Goal: Task Accomplishment & Management: Use online tool/utility

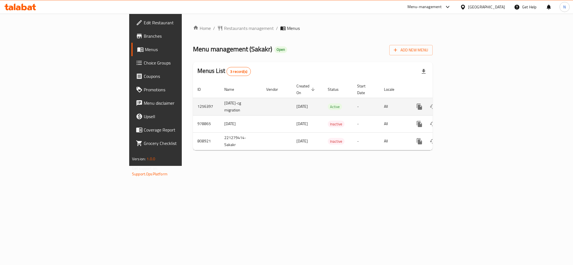
click at [467, 100] on link "enhanced table" at bounding box center [459, 106] width 13 height 13
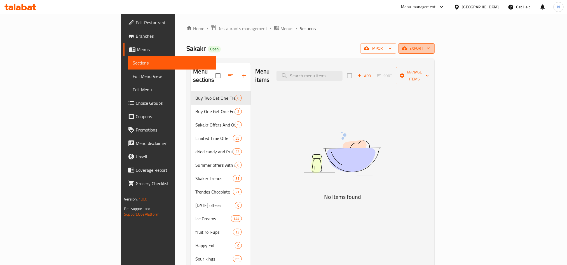
click at [430, 45] on span "export" at bounding box center [416, 48] width 27 height 7
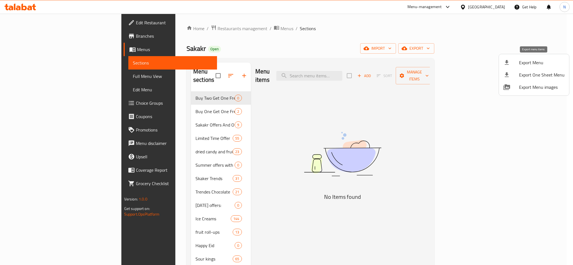
click at [520, 61] on span "Export Menu" at bounding box center [542, 62] width 46 height 7
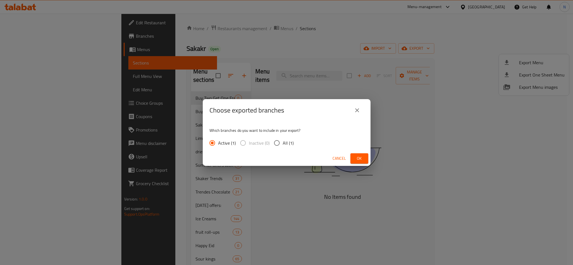
click at [291, 141] on span "All (1)" at bounding box center [288, 143] width 11 height 7
click at [283, 141] on input "All (1)" at bounding box center [277, 143] width 12 height 12
radio input "true"
click at [360, 156] on span "Ok" at bounding box center [359, 158] width 9 height 7
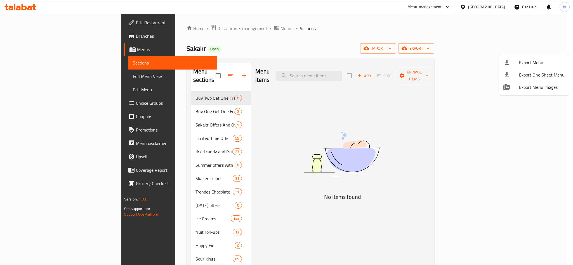
click at [349, 74] on div at bounding box center [286, 132] width 573 height 265
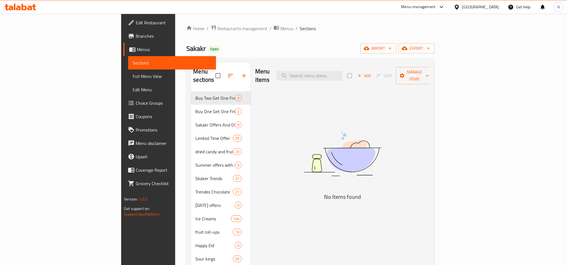
click at [342, 74] on input "search" at bounding box center [309, 76] width 66 height 10
paste input "اشتري 3 جيليبون ساور باتش بنكهة كيدز 80 جرام واحصل علي 1 مجانا"
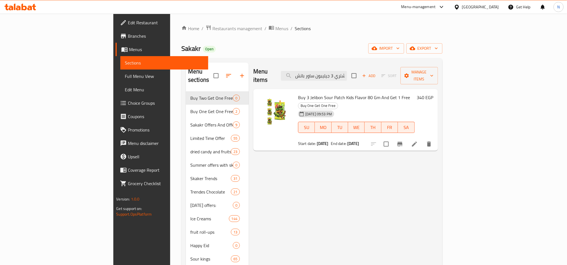
click at [359, 93] on span "Buy 3 Jelibon Sour Patch Kids Flavor 80 Gm And Get 1 Free" at bounding box center [354, 97] width 112 height 8
copy h6 "Buy 3 Jelibon Sour Patch Kids Flavor 80 Gm And Get 1 Free"
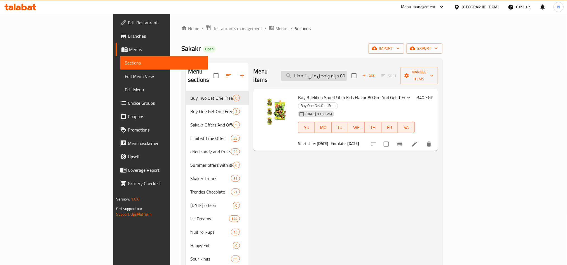
click at [347, 71] on input "اشتري 3 جيليبون ساور باتش بنكهة كيدز 80 جرام واحصل علي 1 مجانا" at bounding box center [314, 76] width 66 height 10
paste input "يليبون ساور باتش بنكهة تروبيكال 80 جرام"
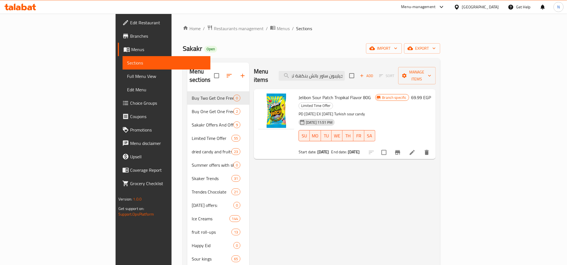
click at [333, 93] on span "Jelibon Sour Patch Tropikal Flavor 80G" at bounding box center [334, 97] width 72 height 8
copy h6 "Jelibon Sour Patch Tropikal Flavor 80G"
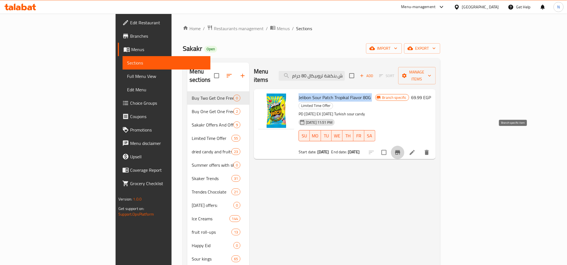
click at [401, 149] on icon "Branch-specific-item" at bounding box center [397, 152] width 7 height 7
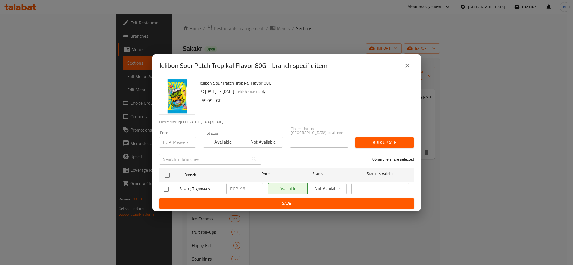
click at [411, 71] on button "close" at bounding box center [407, 65] width 13 height 13
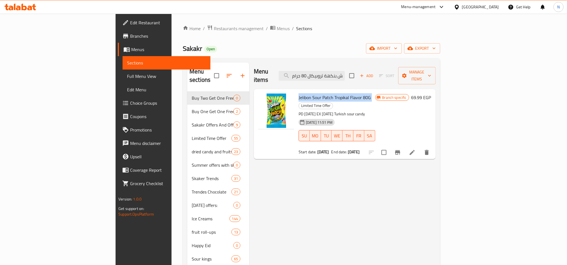
click at [404, 146] on button "Branch-specific-item" at bounding box center [397, 152] width 13 height 13
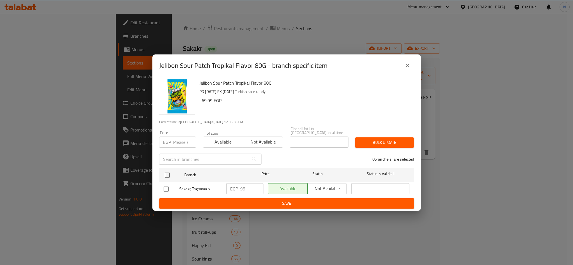
click at [263, 86] on h6 "Jelibon Sour Patch Tropikal Flavor 80G" at bounding box center [304, 83] width 210 height 8
copy h6 "Jelibon Sour Patch Tropikal Flavor 80G"
click at [406, 68] on icon "close" at bounding box center [408, 66] width 4 height 4
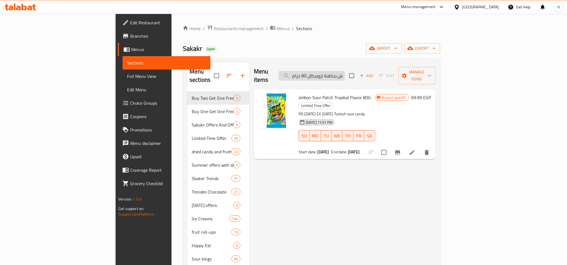
click at [345, 72] on input "جيليبون ساور باتش بنكهة تروبيكال 80 جرام" at bounding box center [312, 76] width 66 height 10
paste input "كيدز"
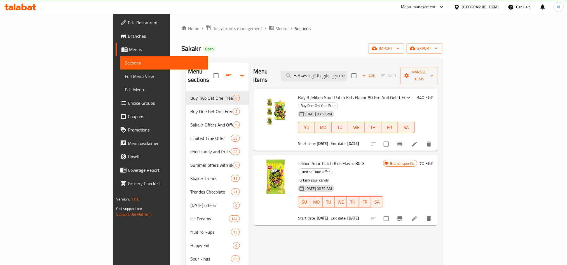
click at [327, 159] on span "Jelibon Sour Patch Kids Flavor 80 G" at bounding box center [331, 163] width 66 height 8
click at [315, 159] on span "Jelibon Sour Patch Kids Flavor 80 G" at bounding box center [331, 163] width 66 height 8
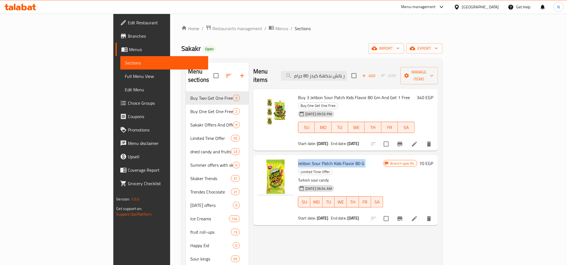
click at [315, 159] on span "Jelibon Sour Patch Kids Flavor 80 G" at bounding box center [331, 163] width 66 height 8
copy h6 "Jelibon Sour Patch Kids Flavor 80 G"
click at [368, 78] on div "Menu items جيليبون ساور باتش بنكهة كيدز 80 جرام Add Sort Manage items" at bounding box center [345, 76] width 184 height 27
click at [347, 74] on input "جيليبون ساور باتش بنكهة كيدز 80 جرام" at bounding box center [314, 76] width 66 height 10
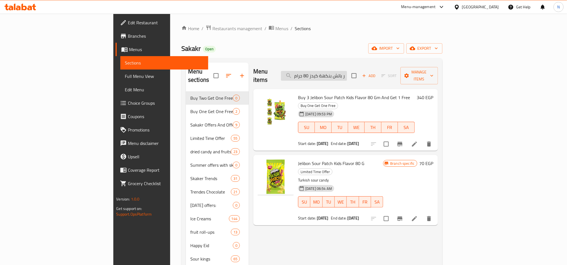
click at [347, 74] on input "جيليبون ساور باتش بنكهة كيدز 80 جرام" at bounding box center [314, 76] width 66 height 10
paste input "البطيخ"
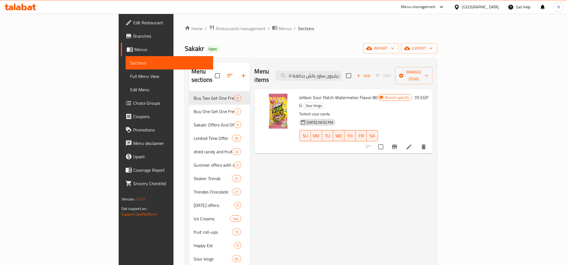
click at [299, 93] on span "Jelibon Sour Patch Watermelon Flavor 80 G" at bounding box center [338, 101] width 78 height 16
copy h6 "Jelibon Sour Patch Watermelon Flavor 80 G"
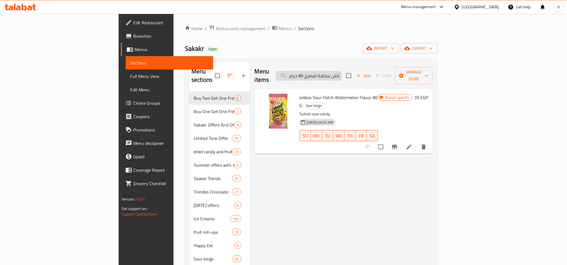
click at [341, 73] on input "جيليبون ساور باتش بنكهة البطيخ 80 جرام" at bounding box center [308, 76] width 66 height 10
paste input "ميلكي كنافة شوكولاتة الحليب الفاخرة وكريمة الفستق 15"
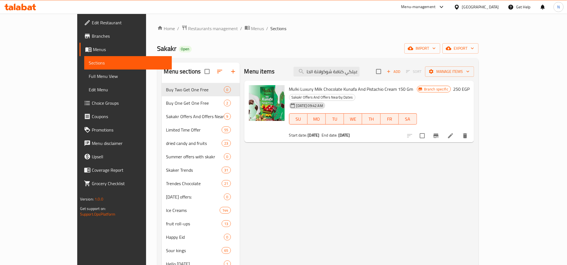
type input "ميلكي كنافة شوكولاتة الحليب الفاخرة وكريمة الفستق 150 جرام"
click at [380, 87] on span "Mulki Luxury Milk Chocolate Kunafa And Pistachio Cream 150 Gm" at bounding box center [351, 89] width 124 height 8
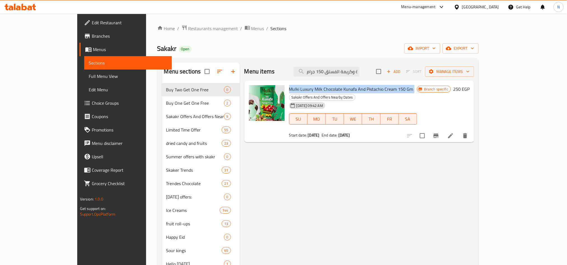
copy h6 "Mulki Luxury Milk Chocolate Kunafa And Pistachio Cream 150 Gm"
drag, startPoint x: 344, startPoint y: 127, endPoint x: 334, endPoint y: 128, distance: 10.1
click at [338, 132] on b "[DATE]" at bounding box center [344, 135] width 12 height 7
